Goal: Information Seeking & Learning: Compare options

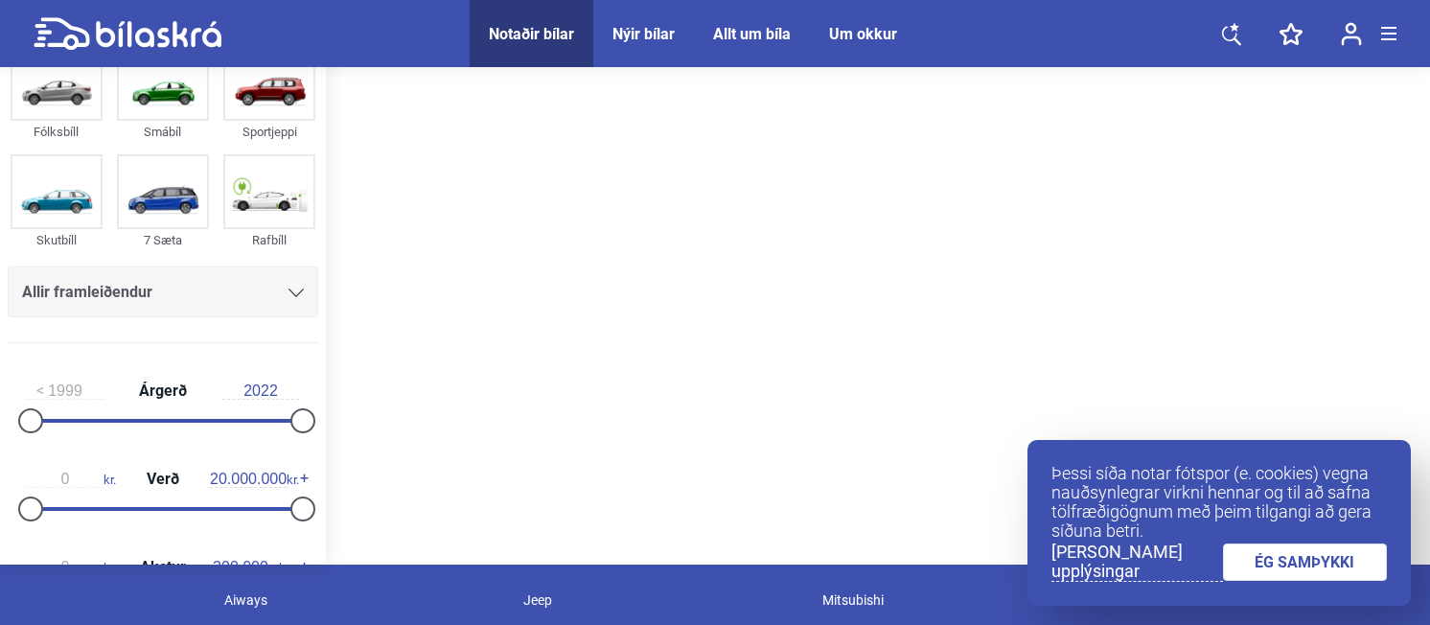
scroll to position [73, 0]
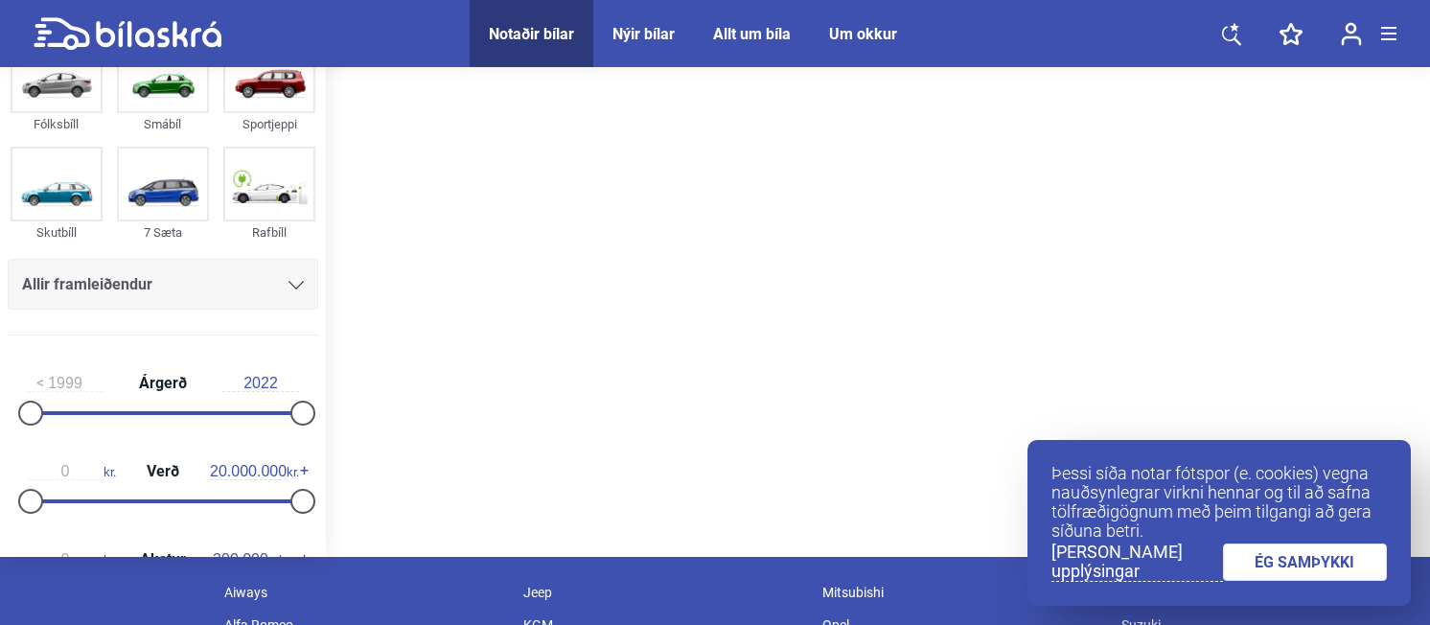
click at [152, 495] on div "0 kr. Verð 20.000.000 kr." at bounding box center [163, 483] width 311 height 88
drag, startPoint x: 295, startPoint y: 496, endPoint x: 162, endPoint y: 497, distance: 133.2
click at [162, 497] on div at bounding box center [166, 501] width 25 height 25
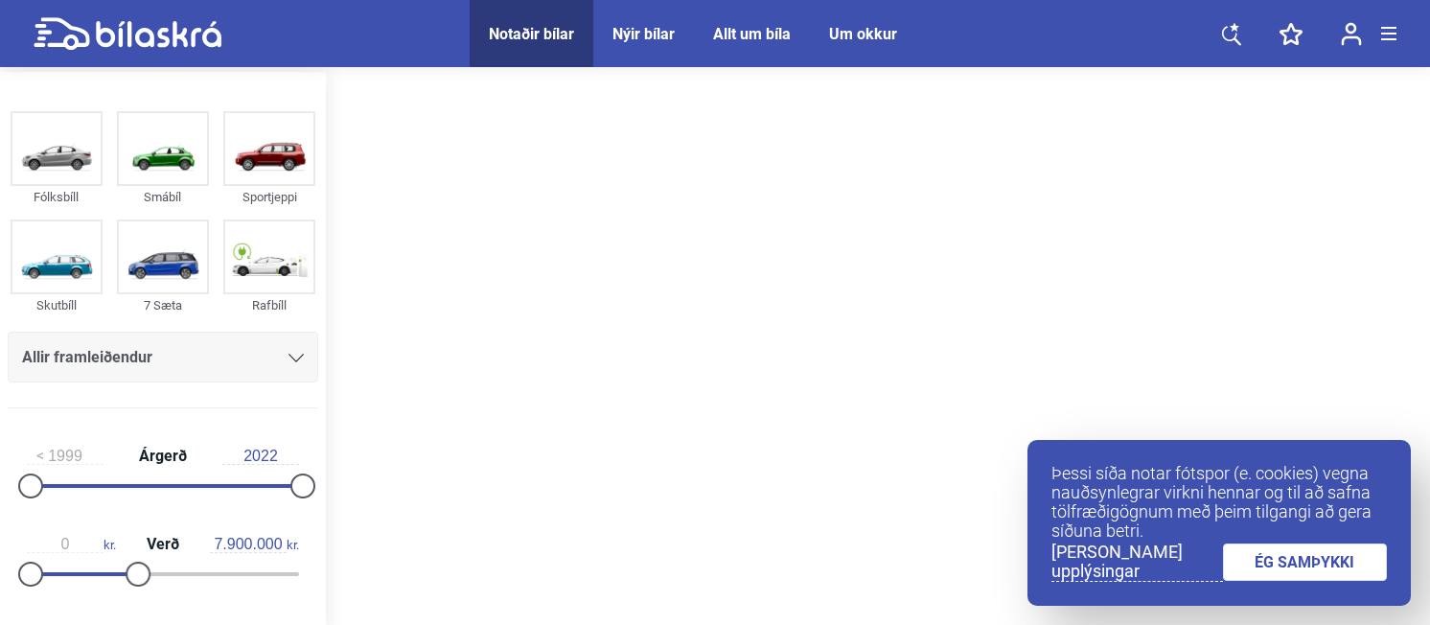
click at [131, 573] on div at bounding box center [163, 574] width 272 height 4
click at [109, 572] on div at bounding box center [80, 574] width 107 height 4
click at [90, 566] on div "0 kr. Verð 6.200.000 kr." at bounding box center [163, 556] width 311 height 88
click at [73, 568] on div "0 kr. Verð 6.200.000 kr." at bounding box center [163, 556] width 311 height 88
type input "1.000.000"
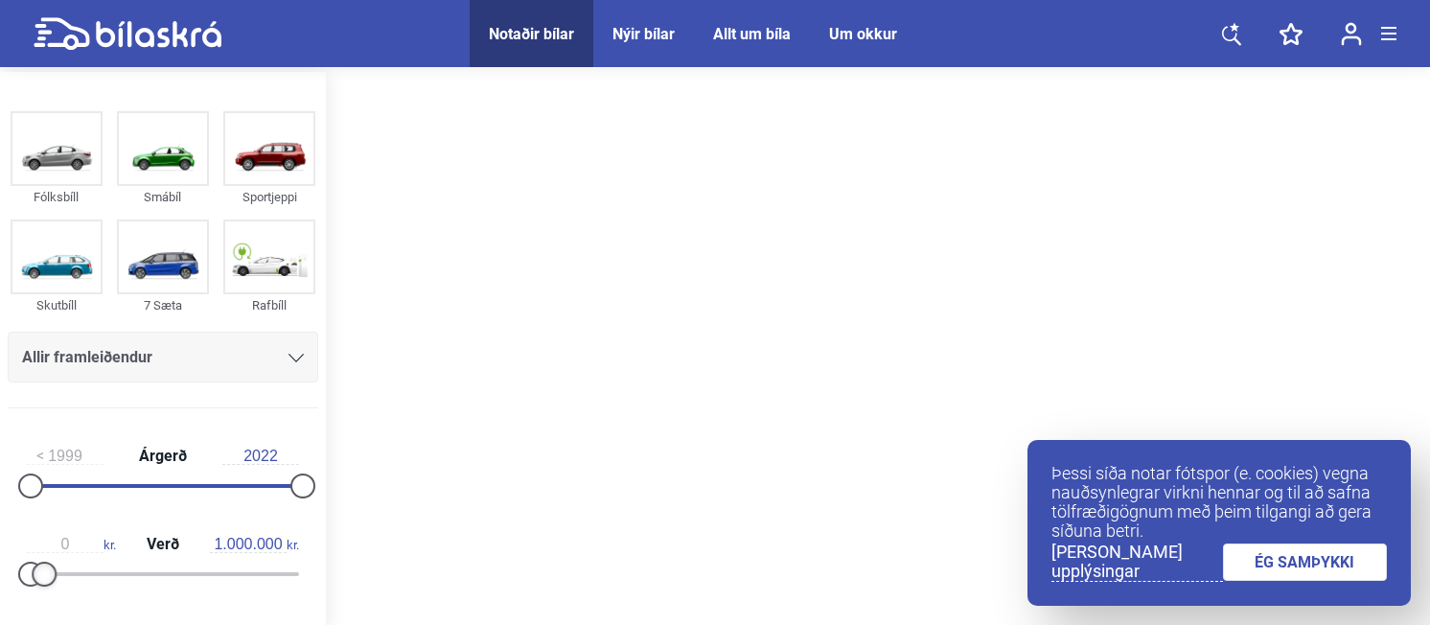
drag, startPoint x: 115, startPoint y: 563, endPoint x: 46, endPoint y: 558, distance: 69.2
click at [46, 558] on div "0 kr. Verð 1.000.000 kr." at bounding box center [163, 556] width 311 height 88
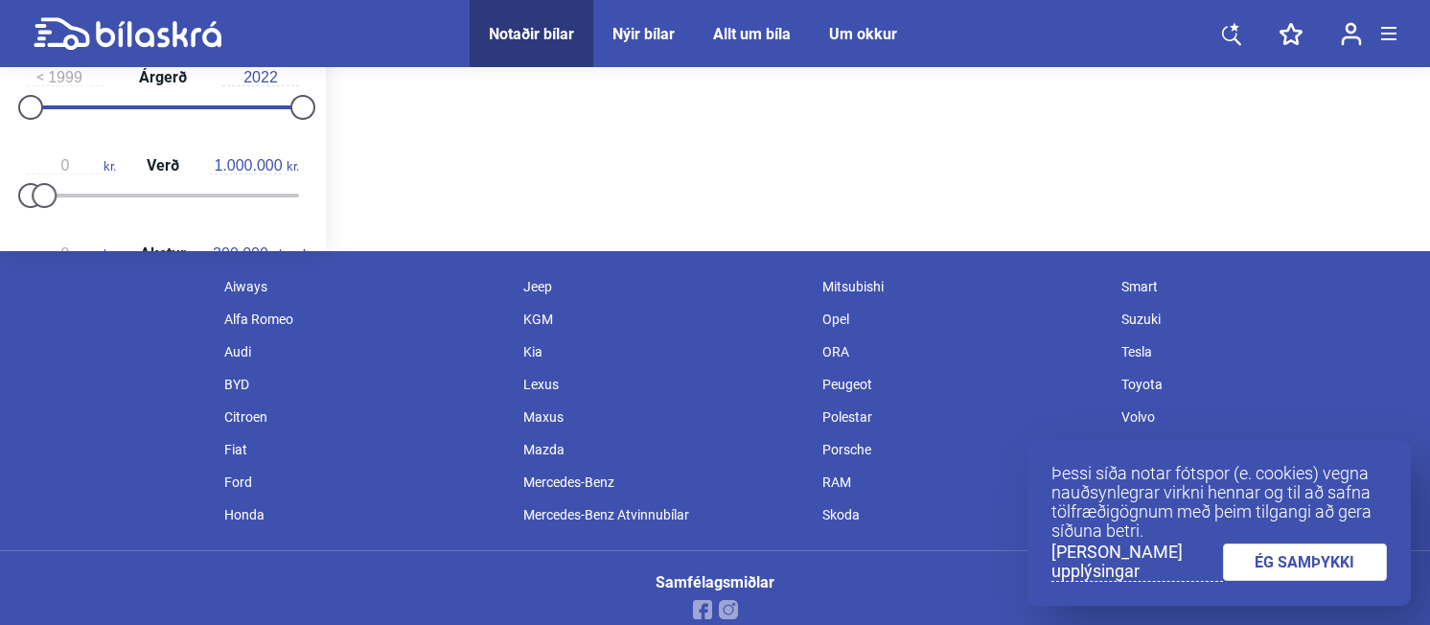
click at [280, 293] on div "Aiways" at bounding box center [364, 286] width 299 height 33
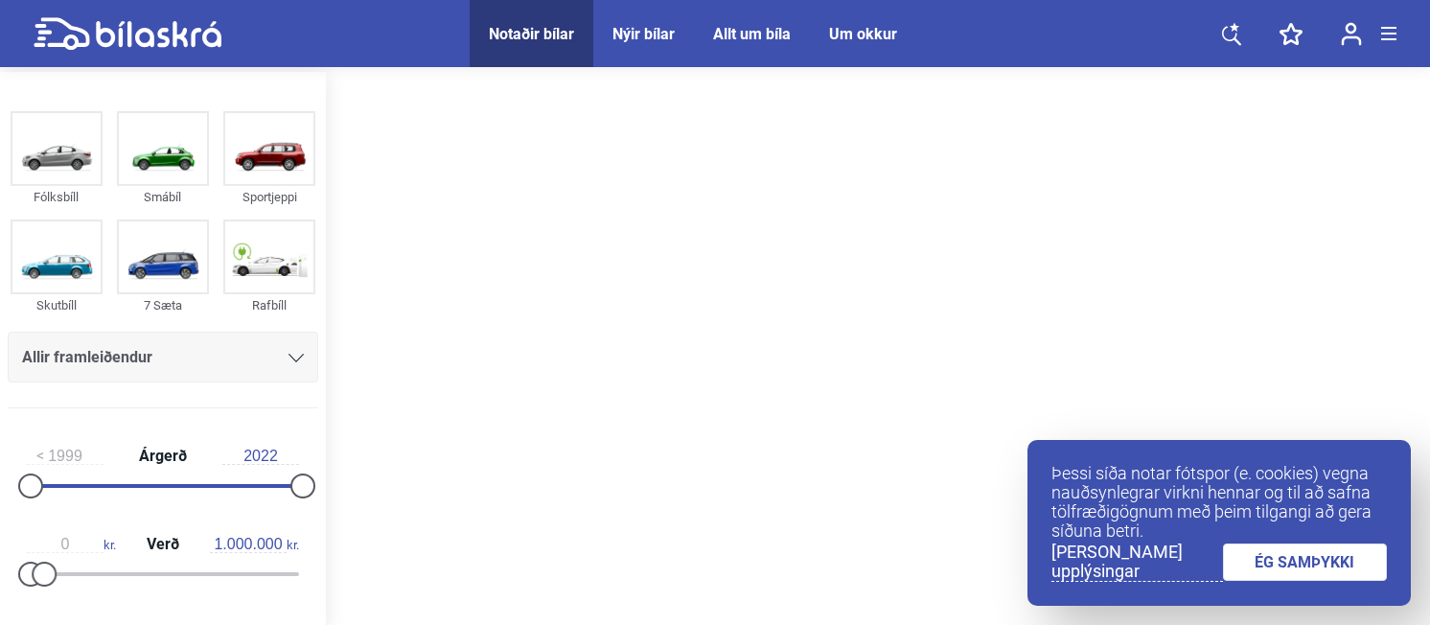
drag, startPoint x: 282, startPoint y: 198, endPoint x: 428, endPoint y: 97, distance: 178.4
click at [428, 97] on div at bounding box center [878, 351] width 1104 height 558
